Goal: Navigation & Orientation: Find specific page/section

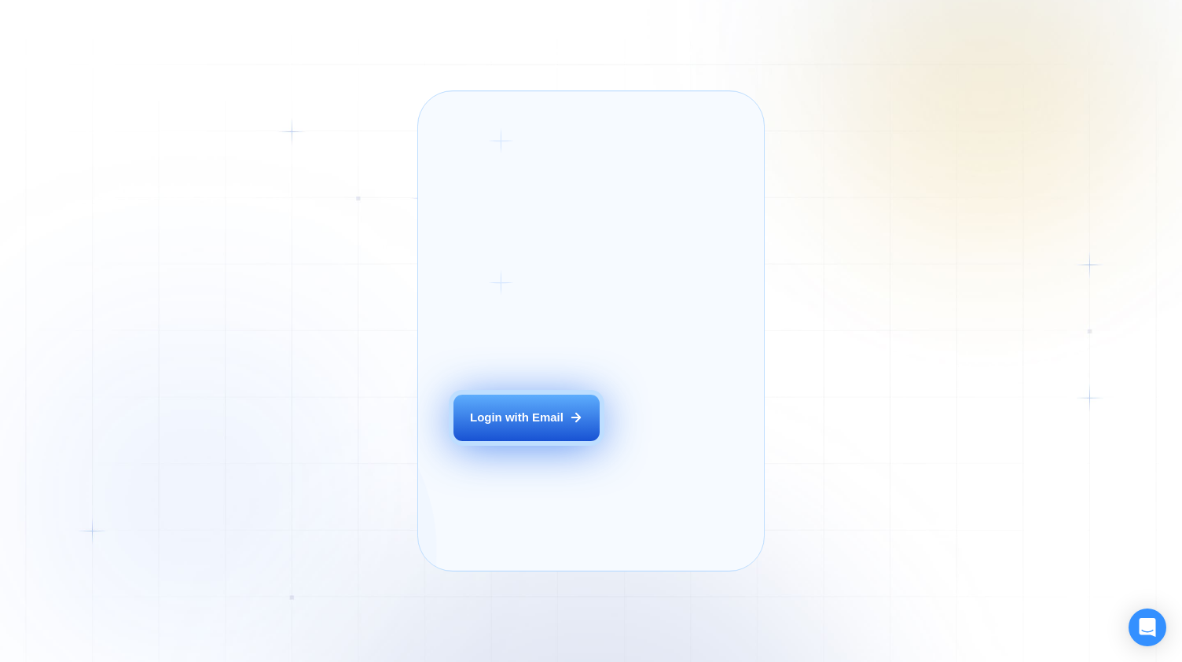
click at [553, 426] on div "Login with Email" at bounding box center [517, 418] width 94 height 17
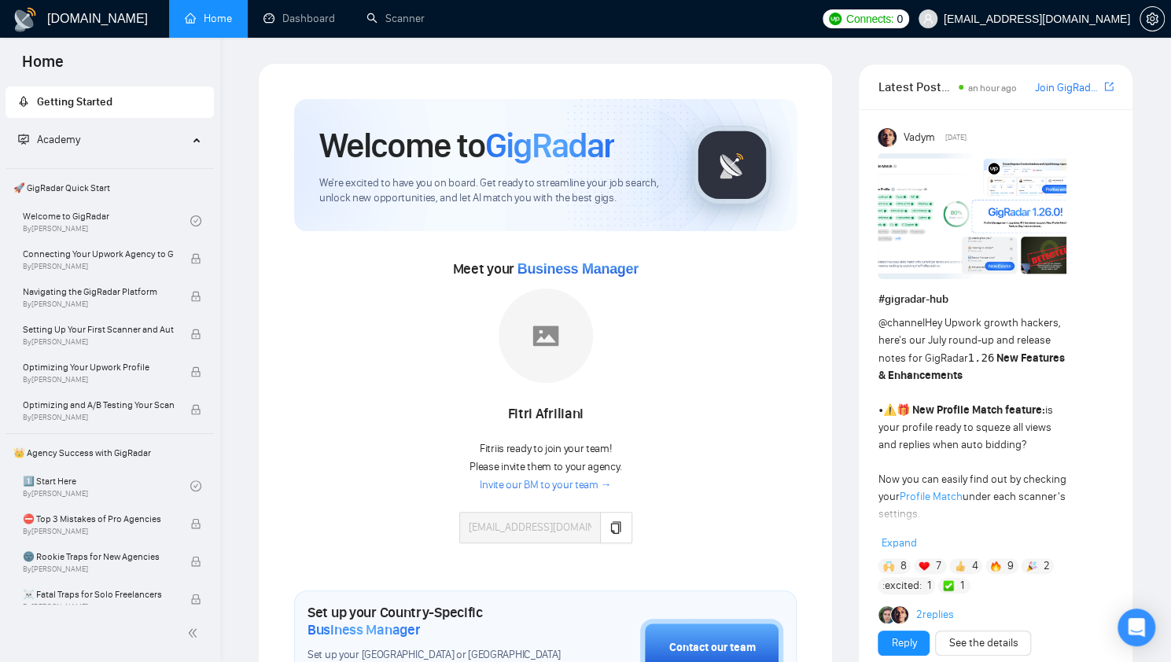
scroll to position [72, 0]
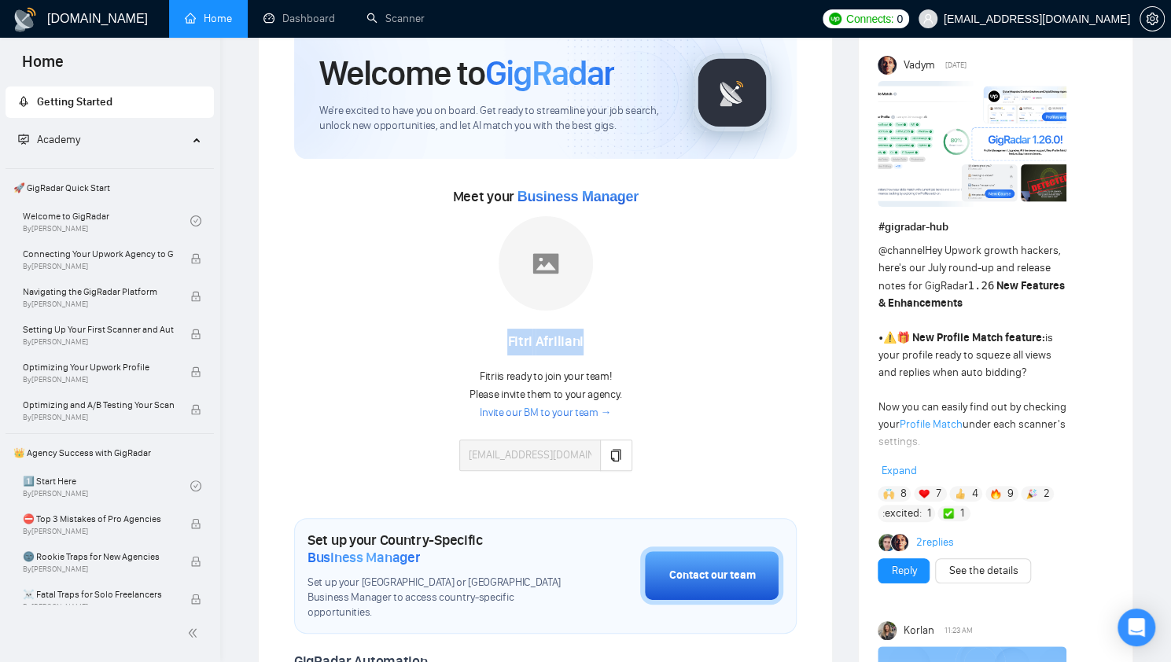
drag, startPoint x: 591, startPoint y: 339, endPoint x: 500, endPoint y: 335, distance: 91.3
click at [500, 335] on div "Fitri Afriliani" at bounding box center [545, 342] width 173 height 27
click at [617, 360] on div "Fitri is ready to join your team! Please invite them to your agency. Invite our…" at bounding box center [545, 413] width 173 height 116
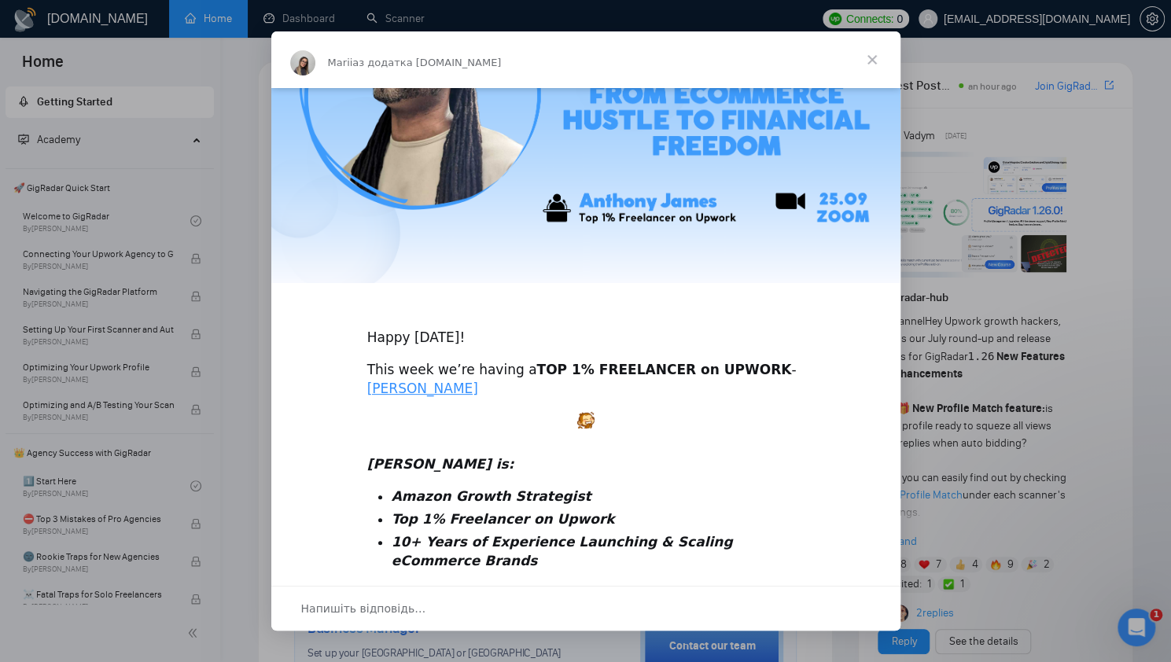
scroll to position [152, 0]
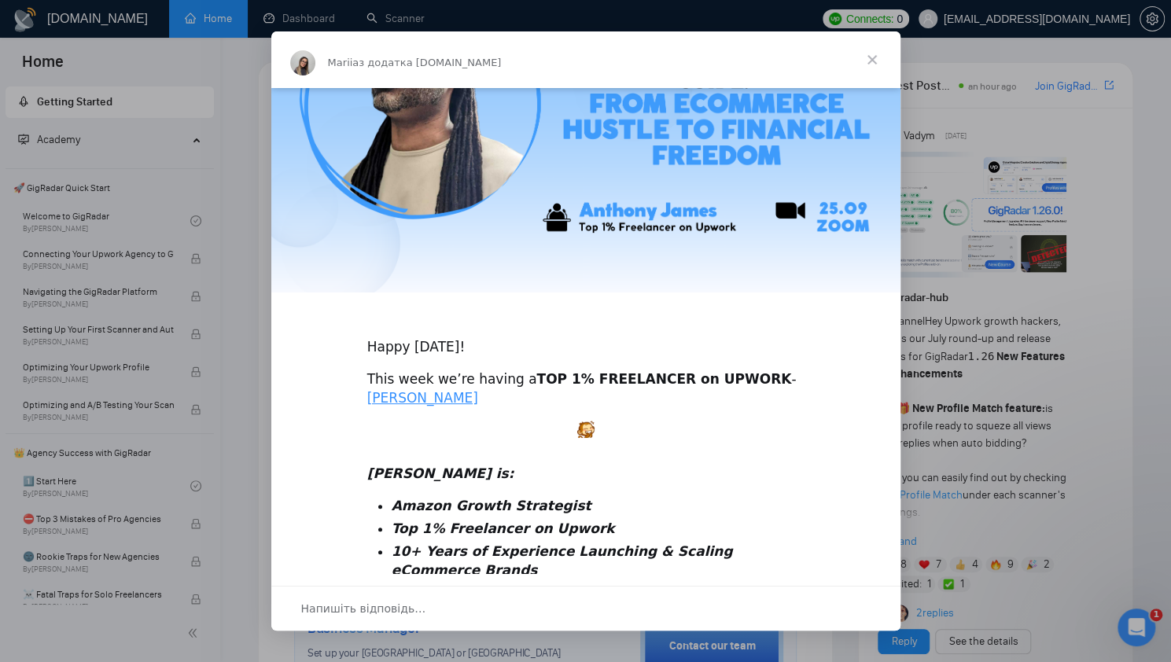
click at [875, 72] on span "Закрити" at bounding box center [872, 59] width 57 height 57
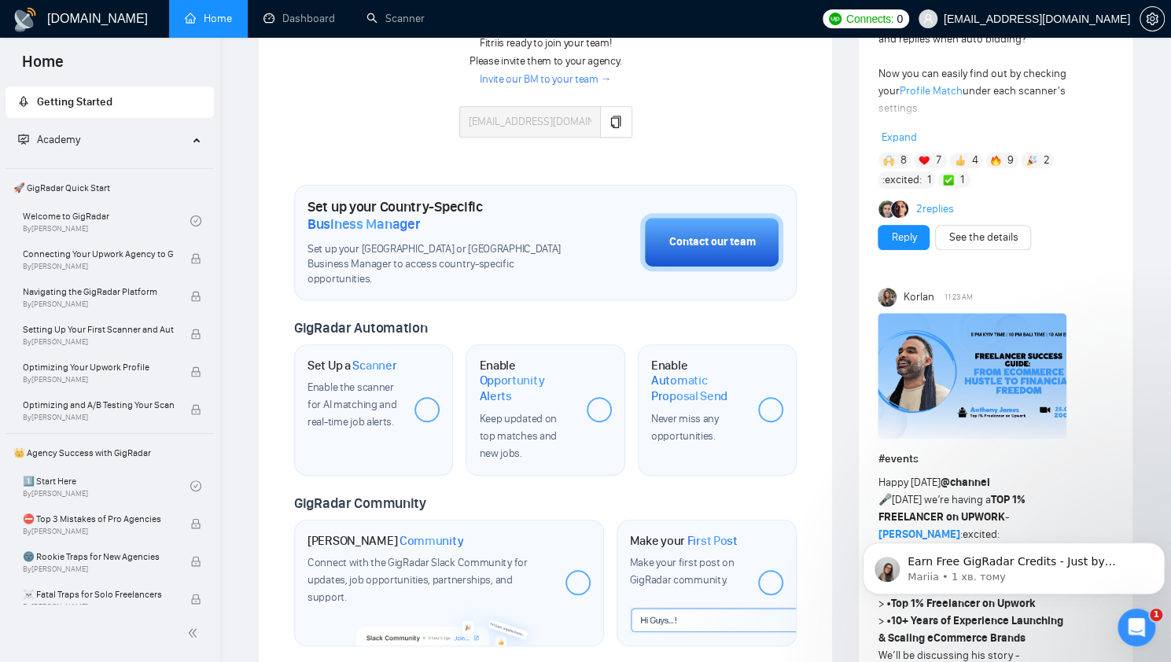
scroll to position [503, 0]
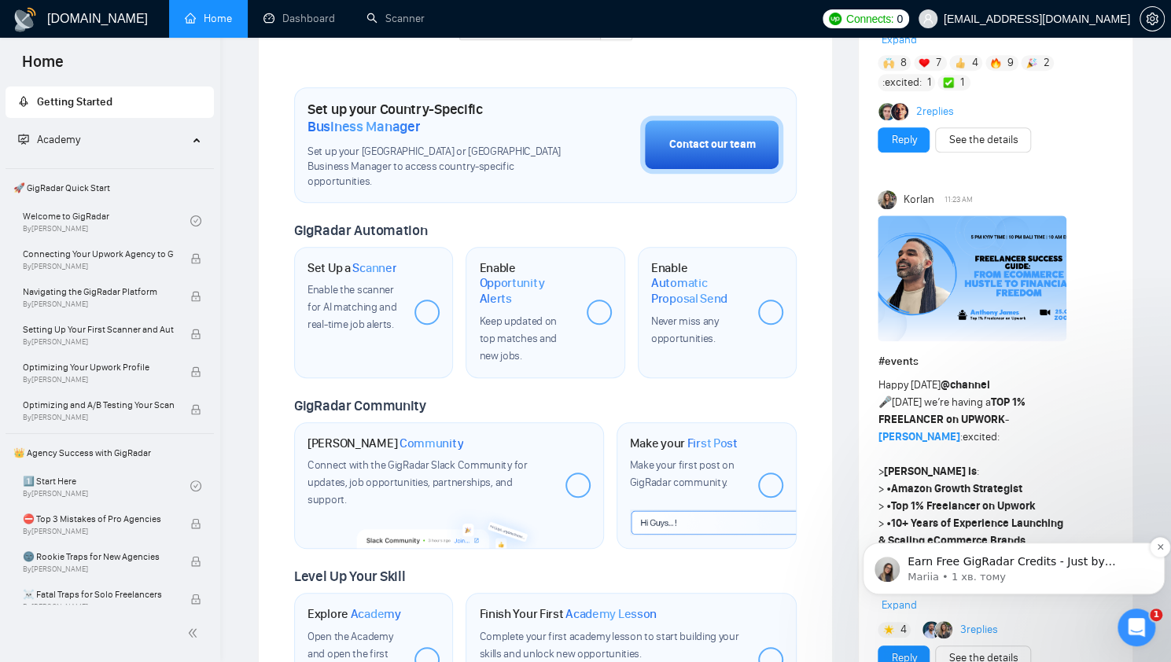
click at [1008, 575] on p "Mariia • 1 хв. тому" at bounding box center [1025, 577] width 237 height 14
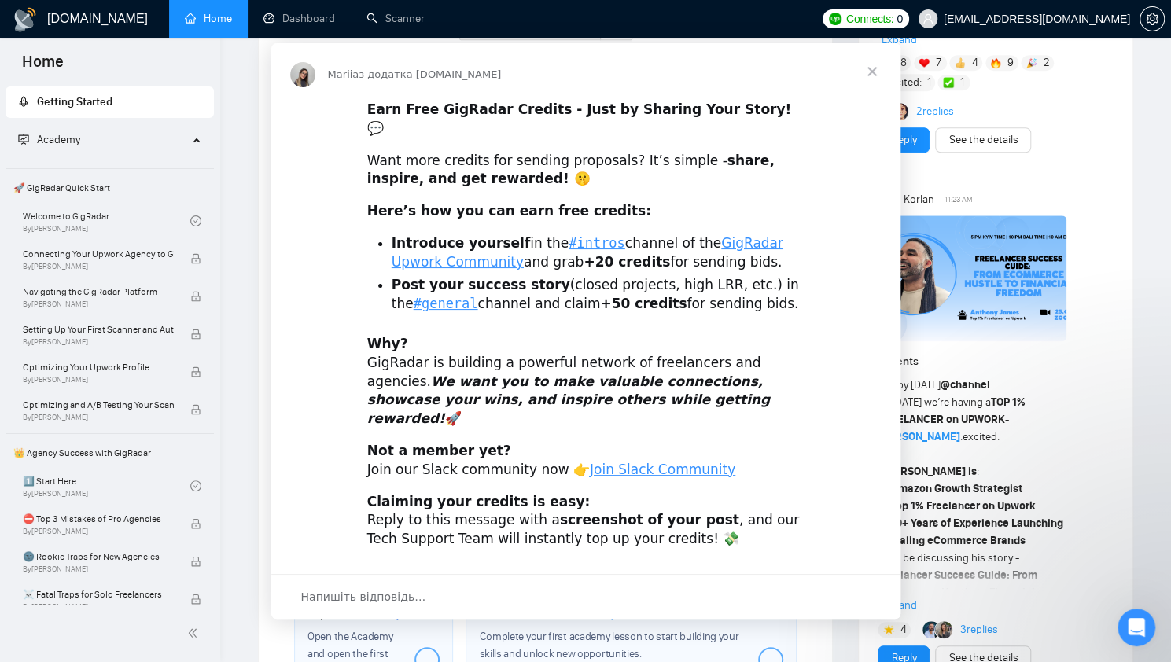
scroll to position [0, 0]
